Goal: Find specific page/section

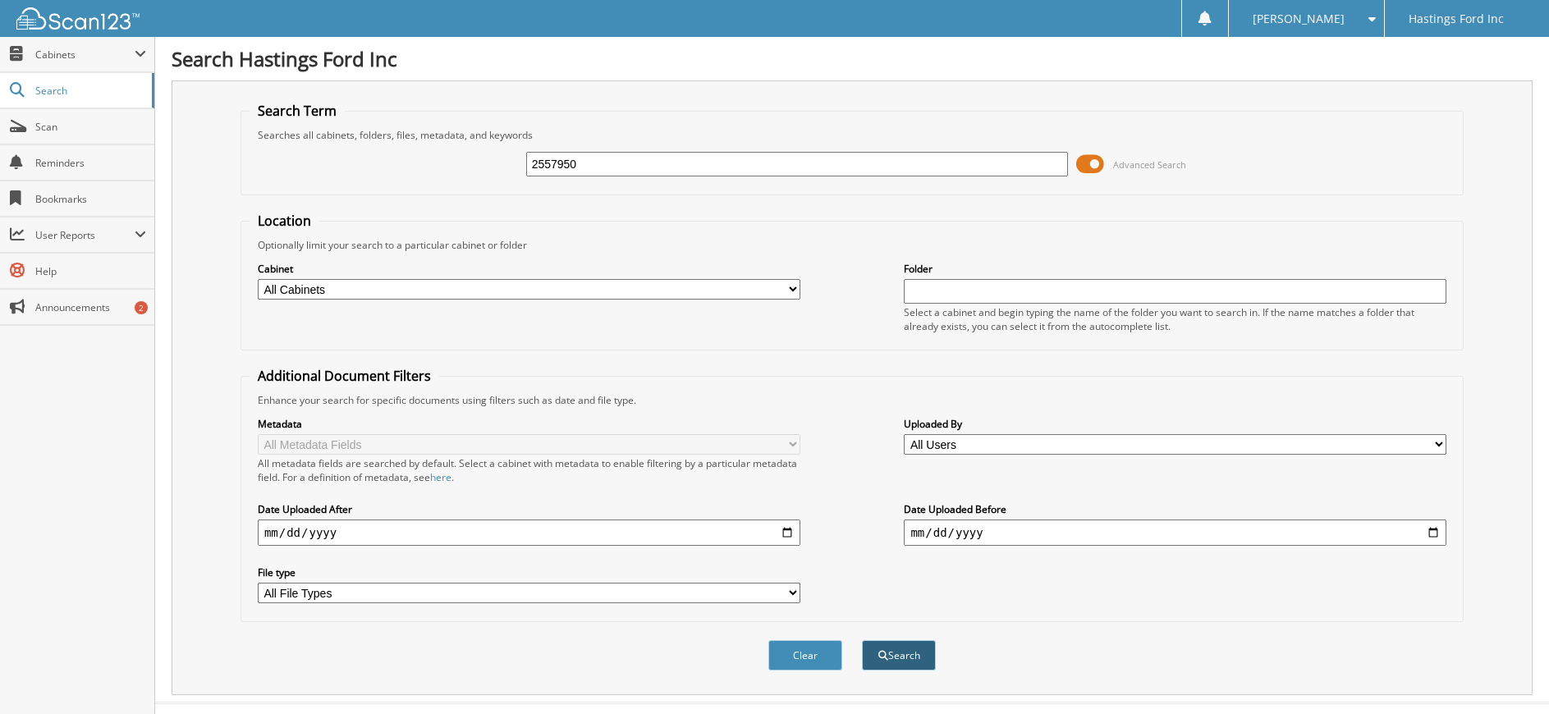
type input "2557950"
click at [893, 655] on button "Search" at bounding box center [899, 655] width 74 height 30
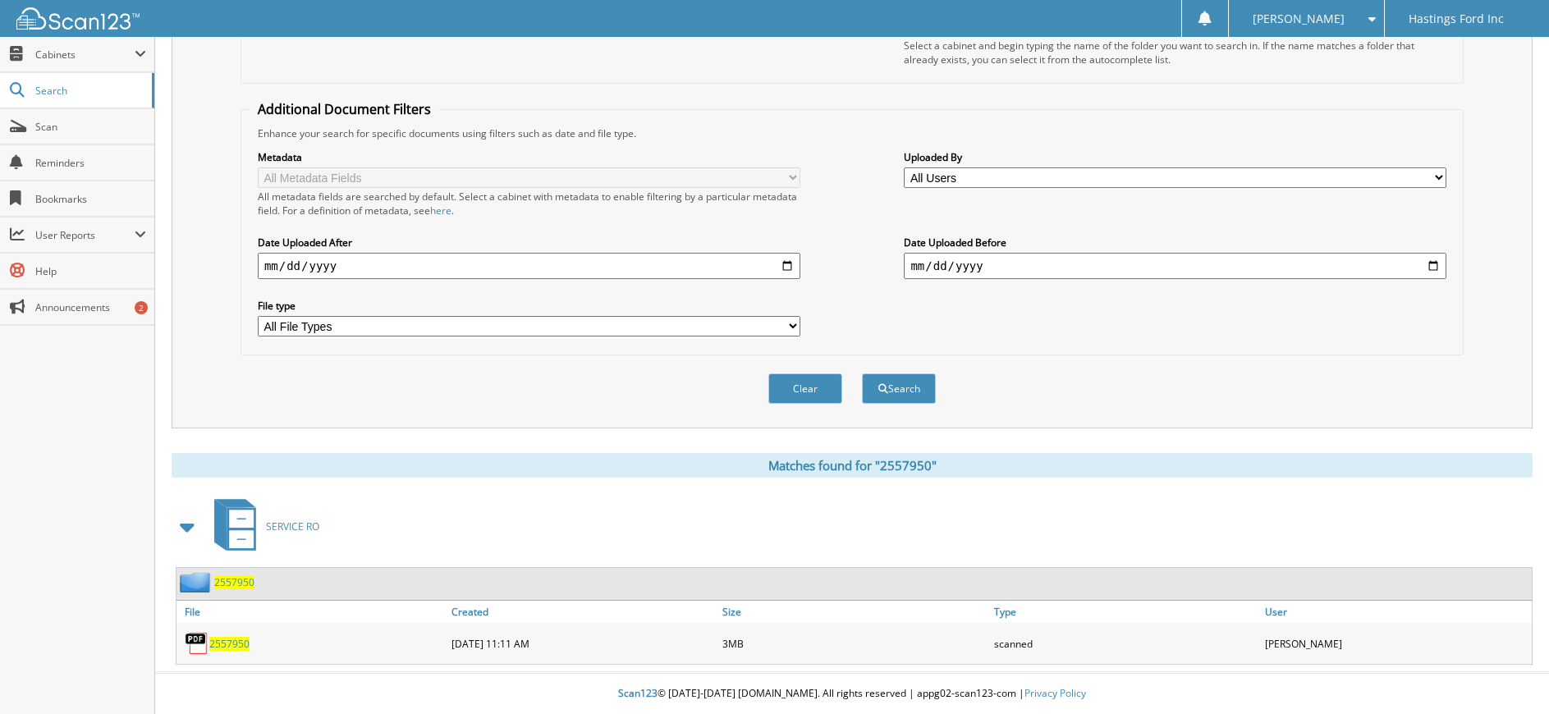
click at [218, 643] on span "2557950" at bounding box center [229, 644] width 40 height 14
